Goal: Check status: Check status

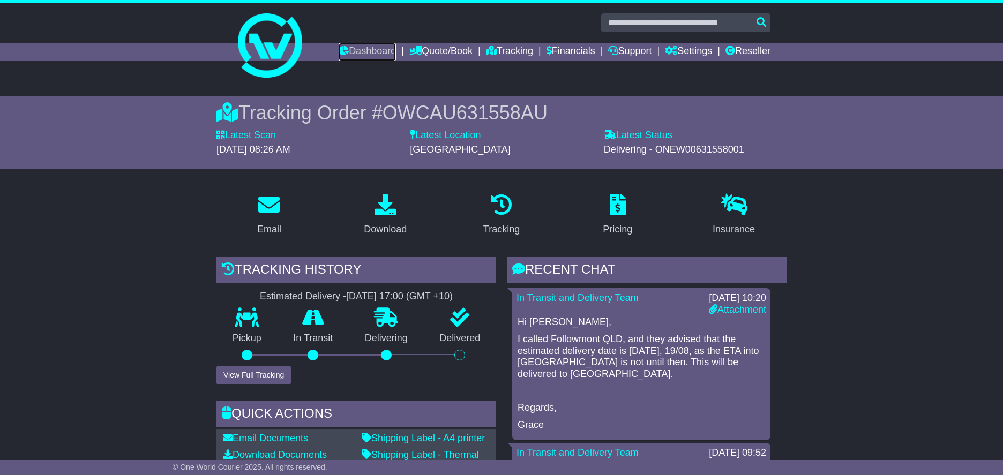
click at [366, 43] on link "Dashboard" at bounding box center [366, 52] width 57 height 18
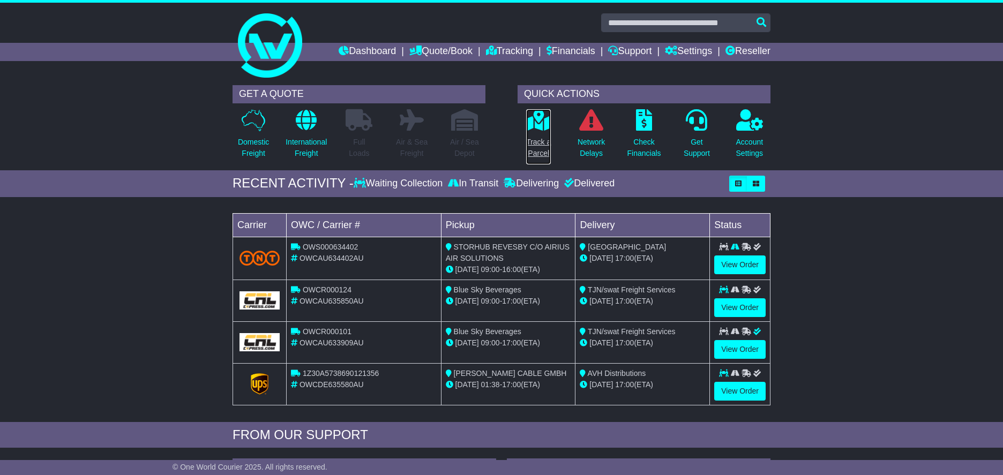
click at [537, 134] on link "Track a Parcel" at bounding box center [538, 137] width 26 height 56
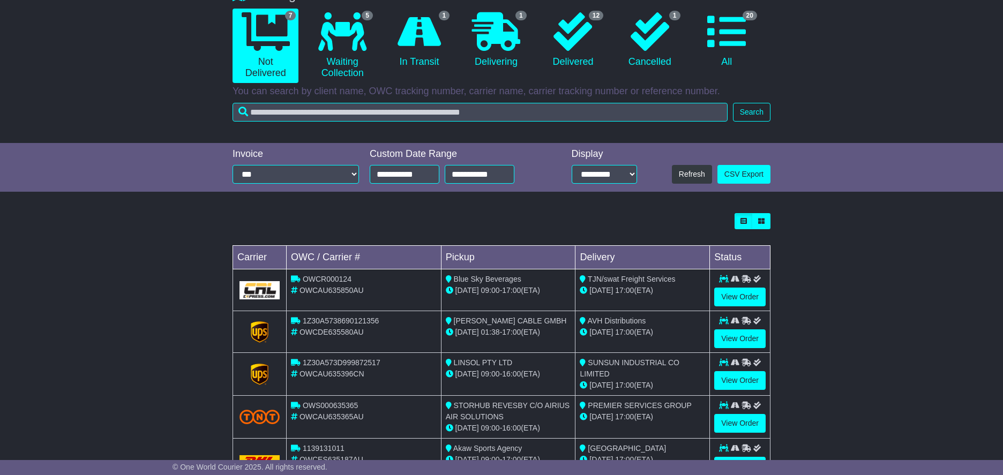
scroll to position [107, 0]
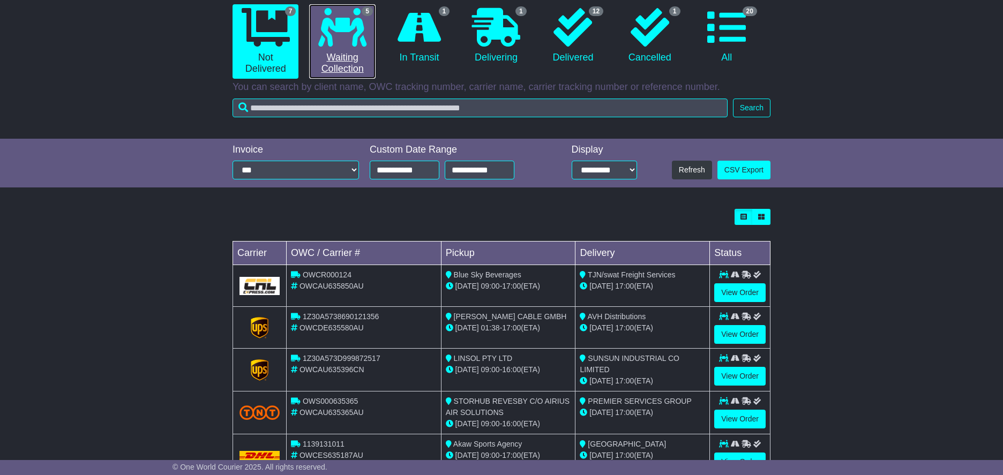
click at [359, 40] on icon at bounding box center [342, 27] width 48 height 39
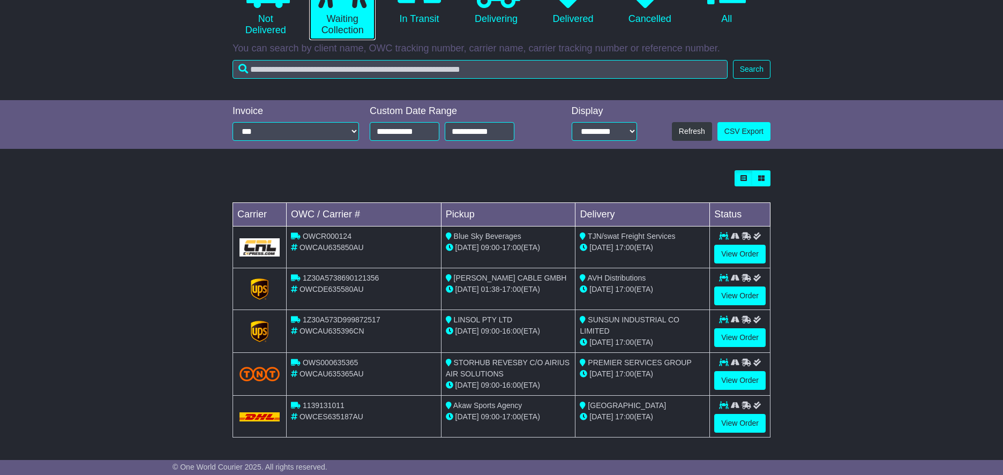
scroll to position [146, 0]
